Goal: Check status: Check status

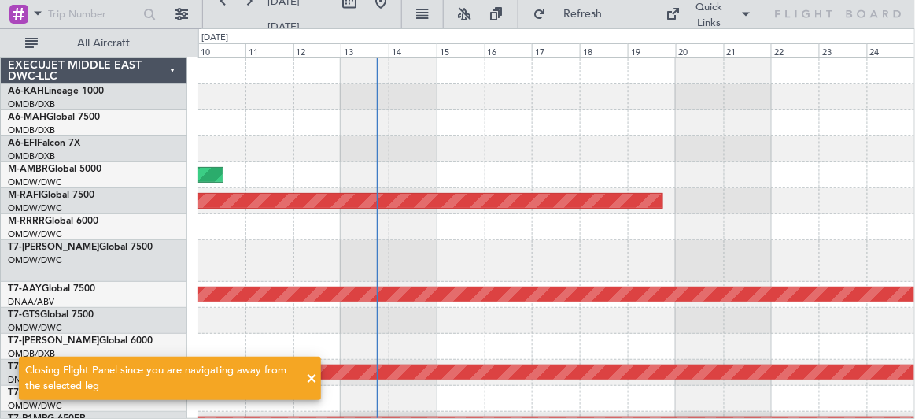
click at [330, 137] on div "AOG Maint Dubai (Al Maktoum Intl) Planned Maint [GEOGRAPHIC_DATA] (Al Maktoum I…" at bounding box center [556, 351] width 717 height 587
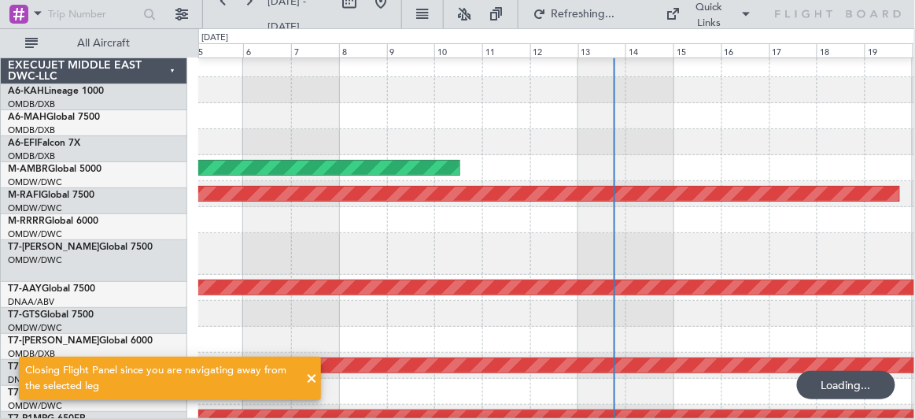
scroll to position [7, 0]
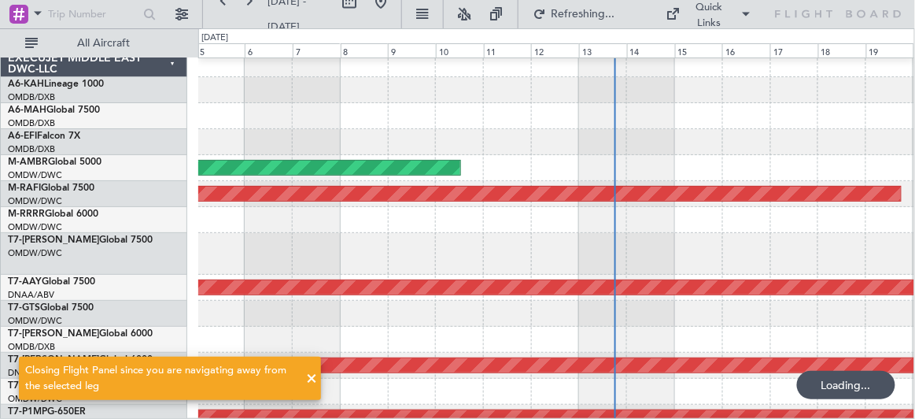
click at [564, 135] on div at bounding box center [556, 142] width 716 height 26
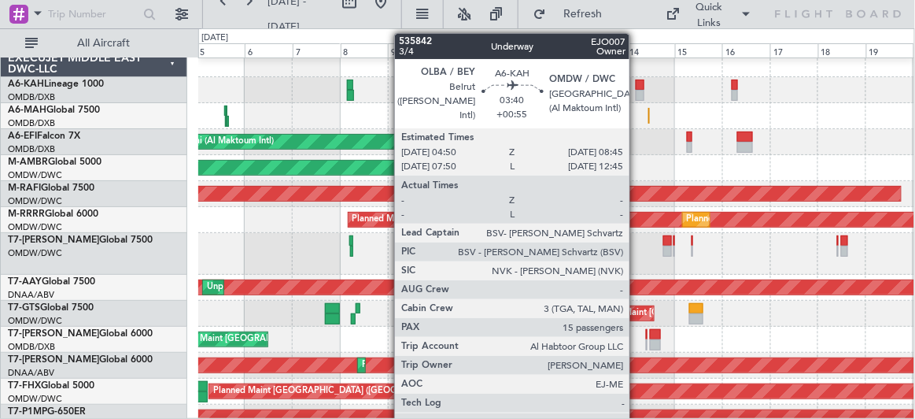
click at [638, 87] on div at bounding box center [640, 84] width 8 height 11
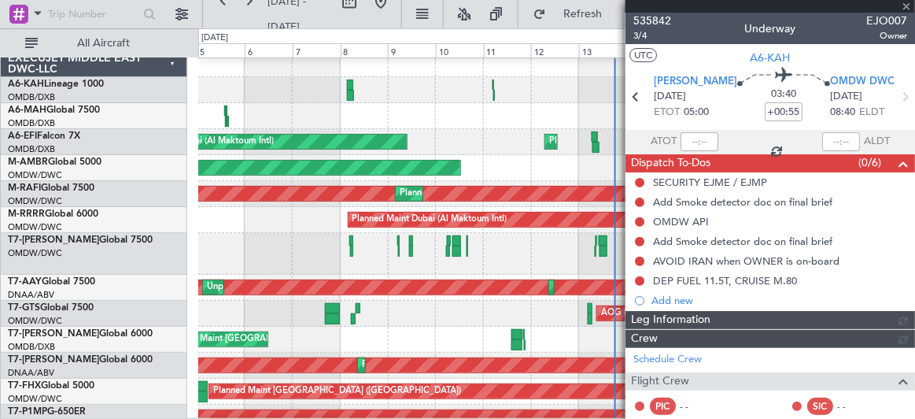
type input "Dherander Fithani (DHF)"
type input "7284"
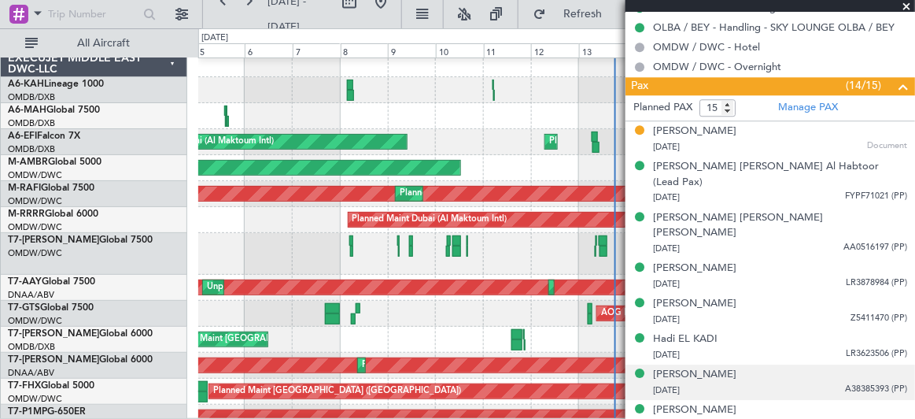
scroll to position [1001, 0]
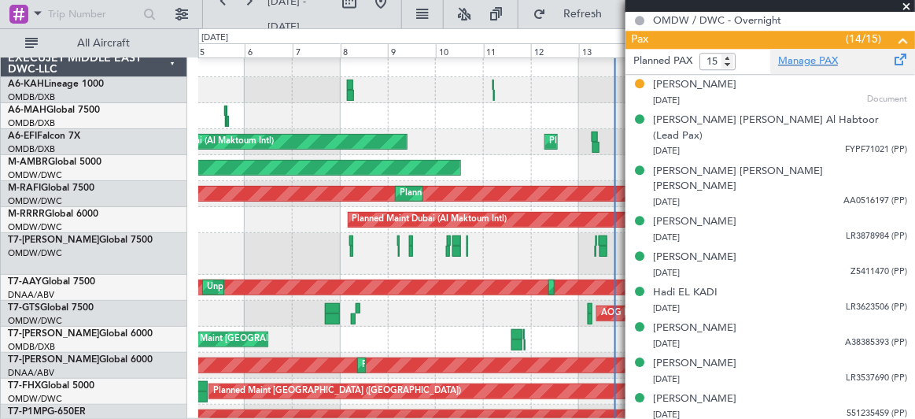
click at [807, 55] on link "Manage PAX" at bounding box center [808, 62] width 60 height 16
type input "Dherander Fithani (DHF)"
type input "7284"
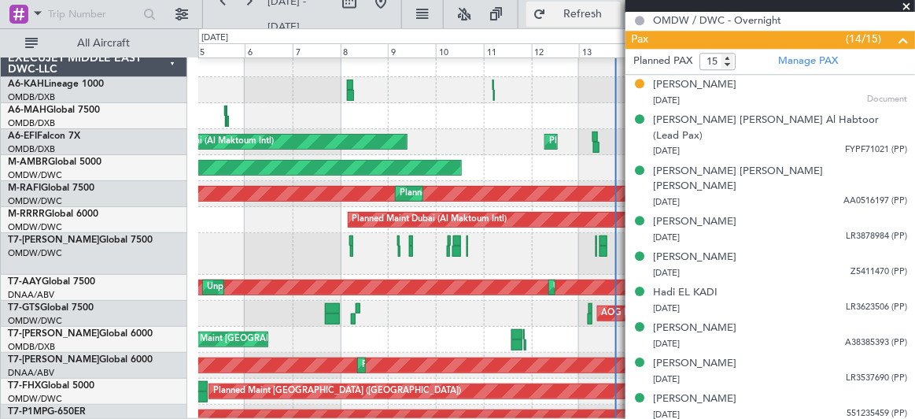
click at [581, 9] on span "Refresh" at bounding box center [583, 14] width 66 height 11
type input "Dherander Fithani (DHF)"
type input "7284"
click at [586, 16] on span "Refresh" at bounding box center [583, 14] width 66 height 11
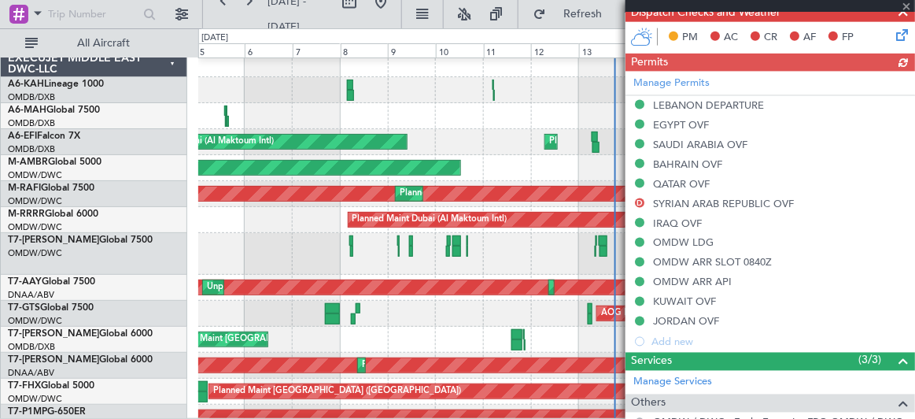
type input "Dherander Fithani (DHF)"
type input "7284"
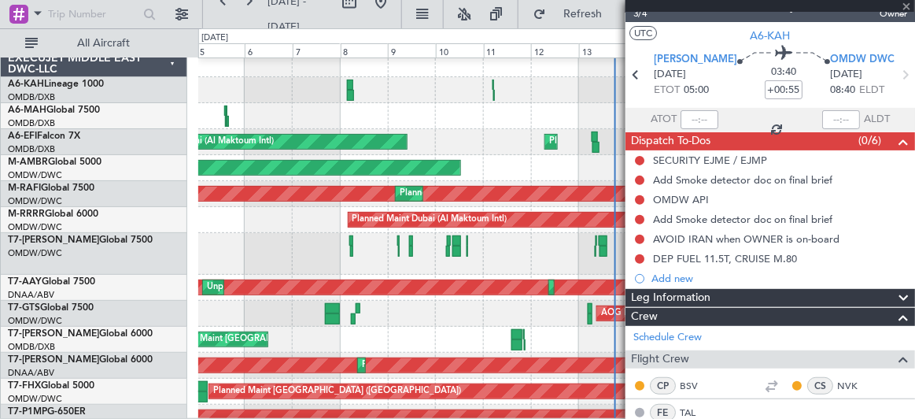
scroll to position [0, 0]
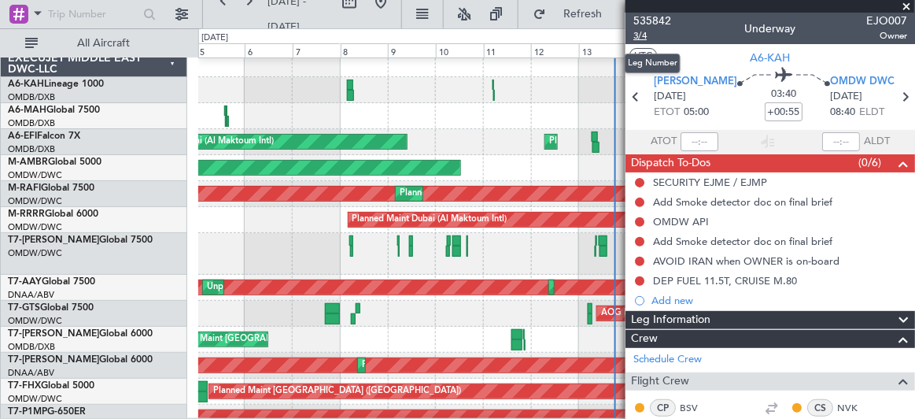
click at [648, 35] on span "3/4" at bounding box center [653, 35] width 38 height 13
